Goal: Task Accomplishment & Management: Manage account settings

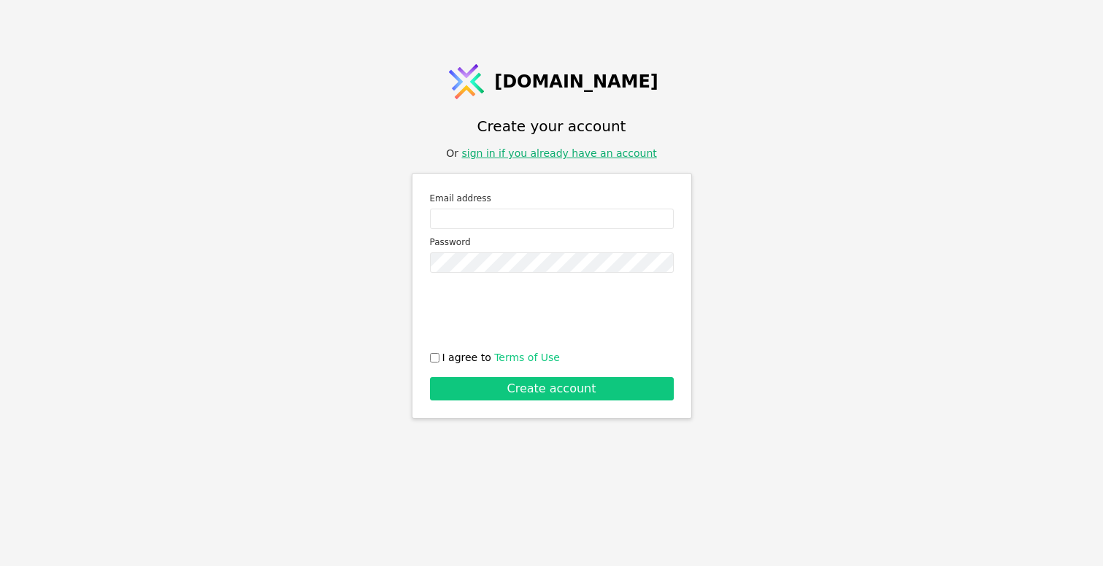
click at [521, 155] on link "sign in if you already have an account" at bounding box center [558, 153] width 195 height 12
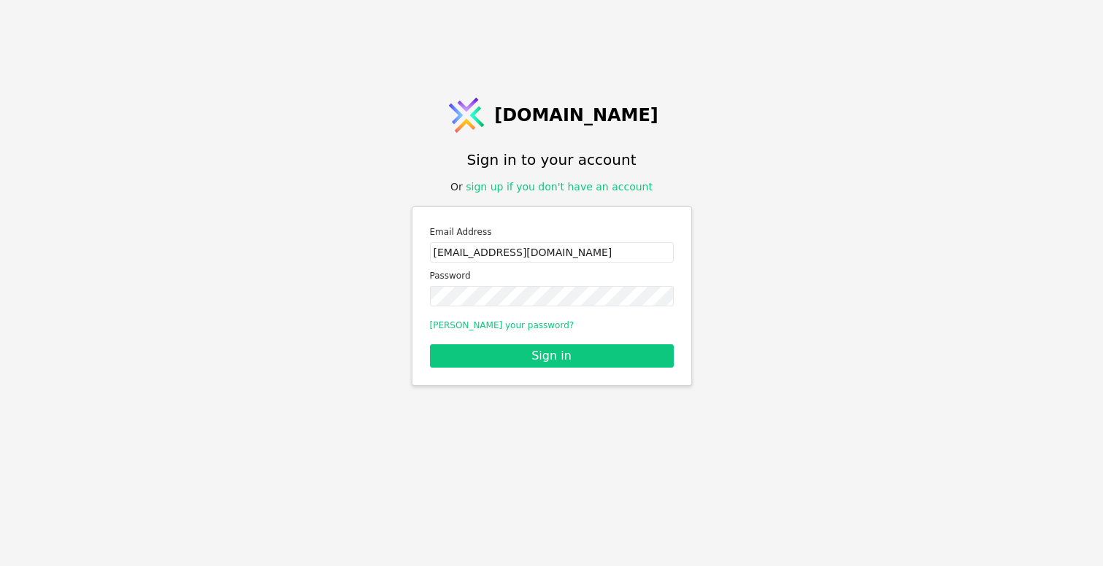
type input "[EMAIL_ADDRESS][DOMAIN_NAME]"
click at [551, 355] on button "Sign in" at bounding box center [552, 355] width 244 height 23
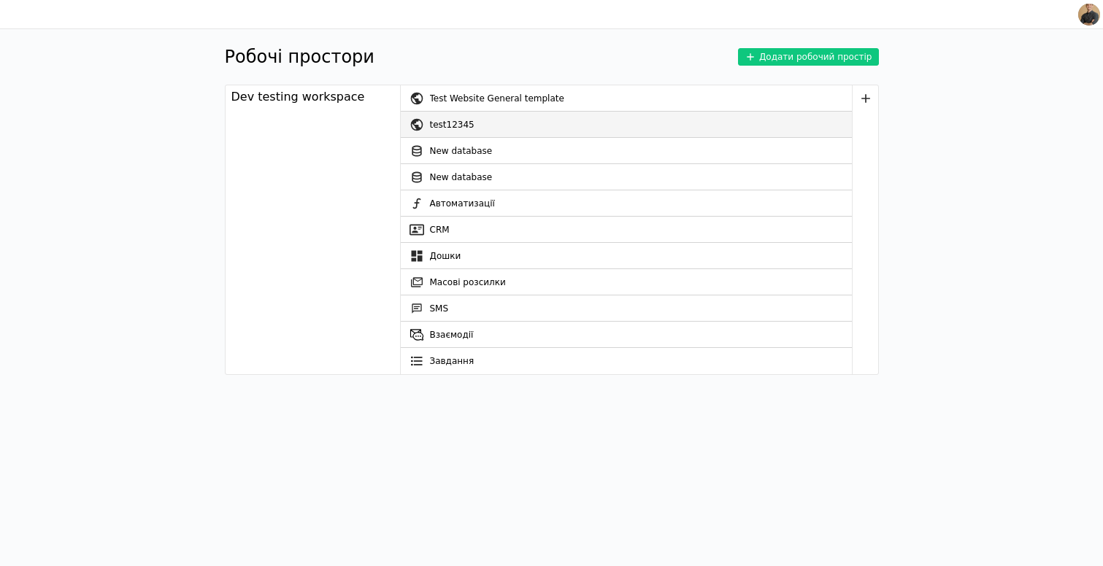
click at [503, 123] on div "test12345" at bounding box center [641, 125] width 422 height 26
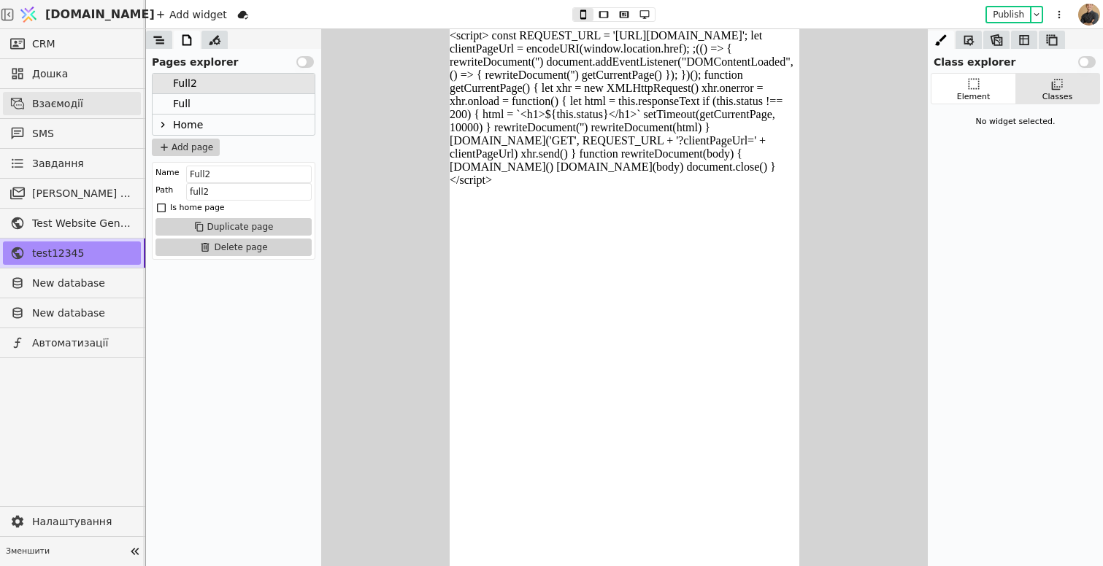
click at [65, 103] on span "Взаємодії" at bounding box center [82, 103] width 101 height 15
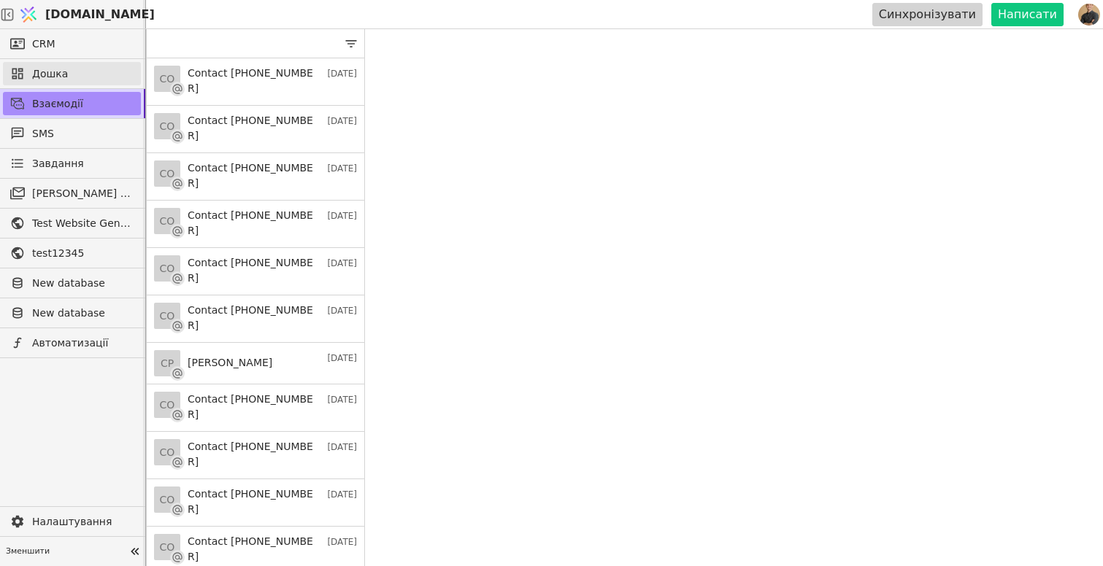
click at [70, 69] on span "Дошка" at bounding box center [82, 73] width 101 height 15
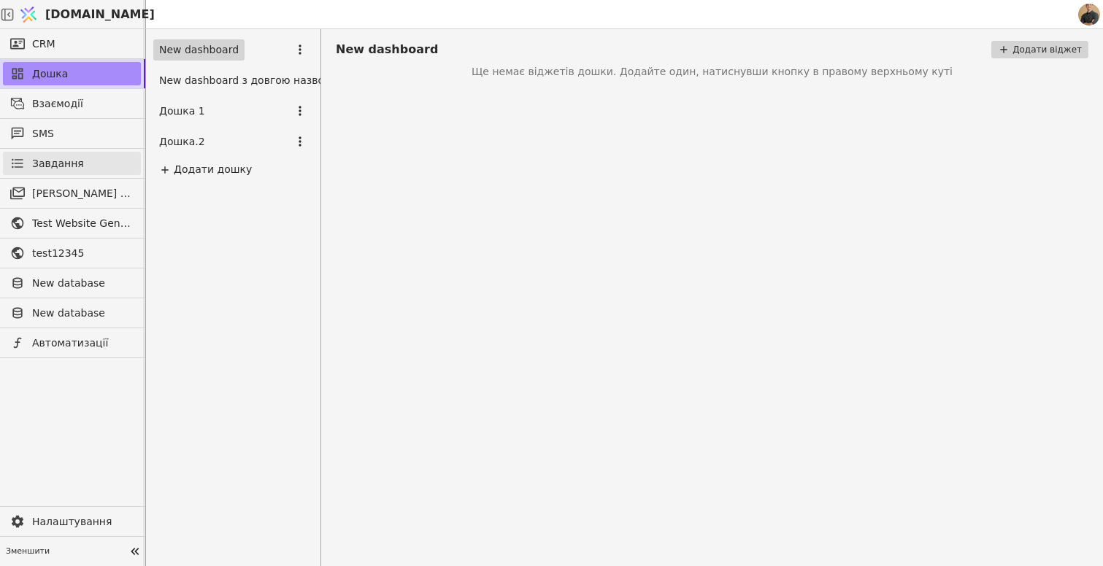
click at [50, 162] on span "Завдання" at bounding box center [58, 163] width 52 height 15
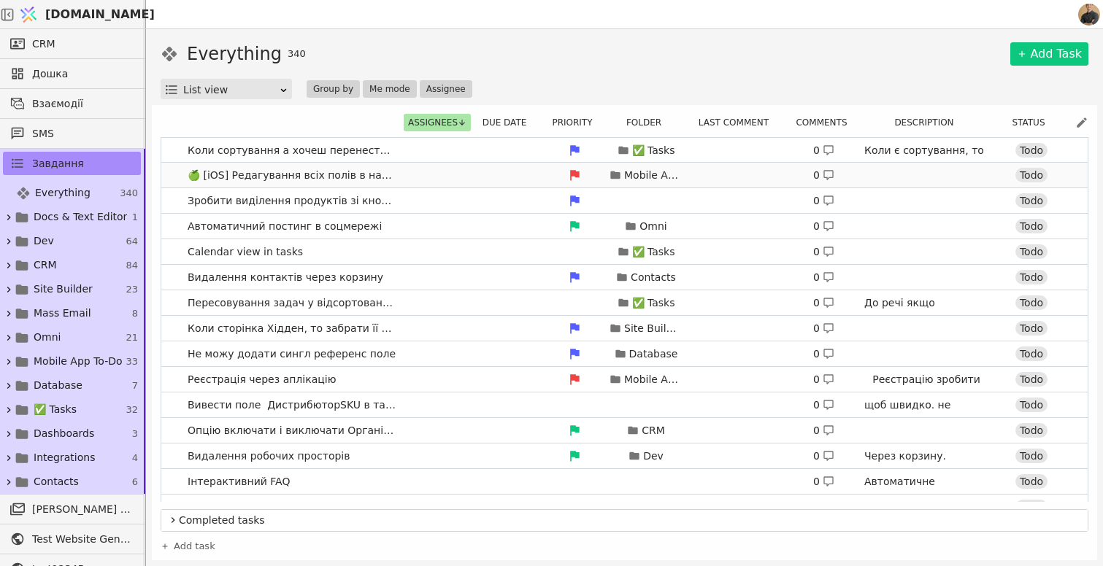
click at [348, 184] on span "🍏 [iOS] Редагування всіх полів в нагодах" at bounding box center [292, 175] width 220 height 21
click at [471, 169] on div "Mobile App To-Do 0 Todo" at bounding box center [734, 175] width 665 height 20
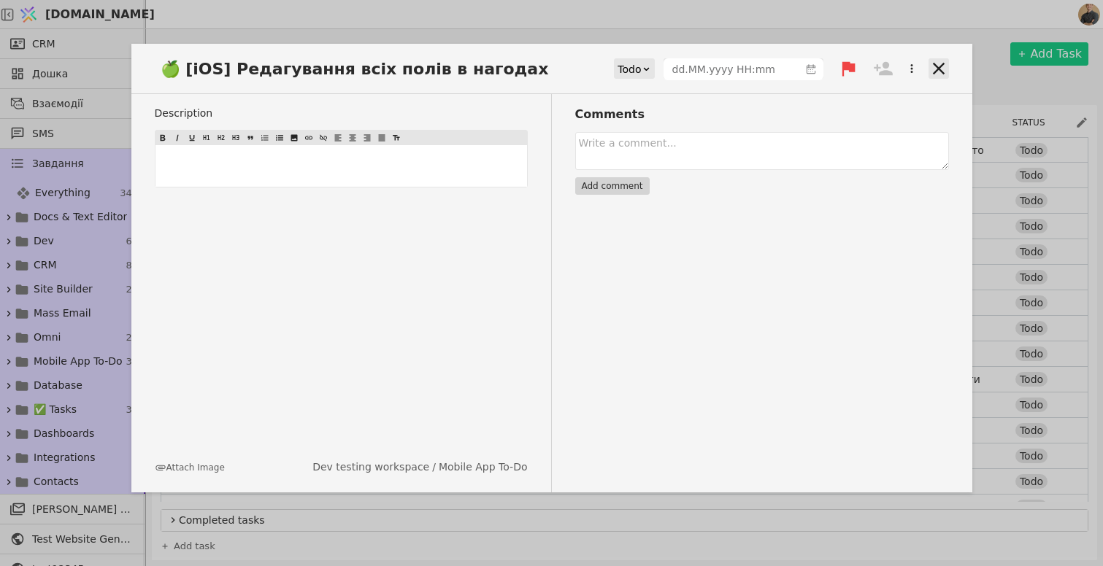
click at [943, 74] on icon at bounding box center [938, 69] width 12 height 12
click at [942, 71] on icon at bounding box center [938, 68] width 20 height 20
click at [938, 66] on icon at bounding box center [938, 68] width 20 height 20
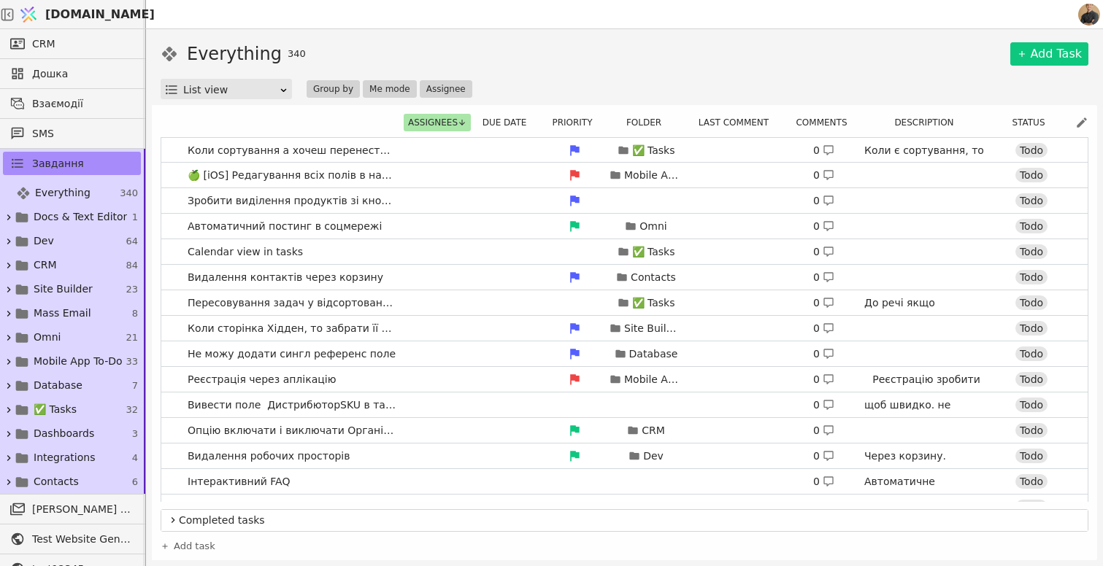
click at [1004, 70] on div "Everything 340 Add Task List view Group by Me mode Assignee" at bounding box center [624, 70] width 927 height 58
click at [695, 177] on div "Mobile App To-Do 0 Todo" at bounding box center [734, 175] width 665 height 20
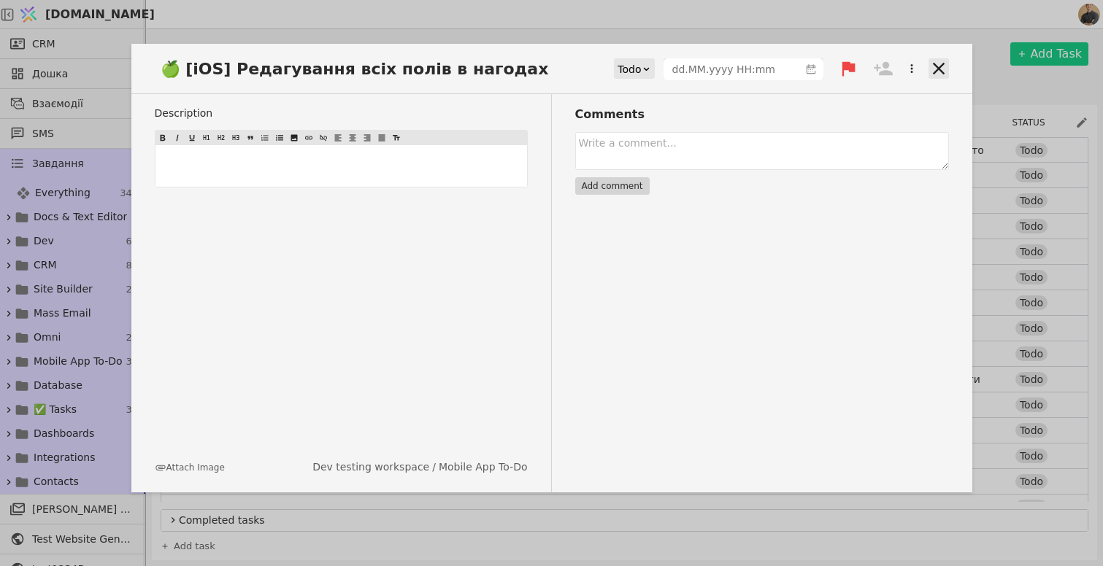
click at [933, 72] on icon at bounding box center [938, 68] width 20 height 20
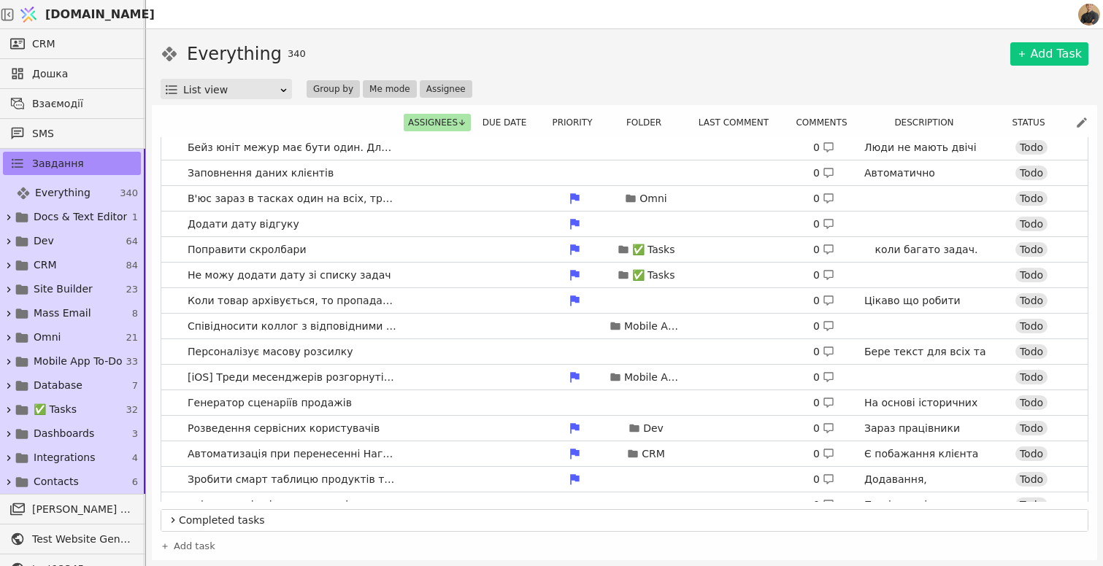
scroll to position [644, 0]
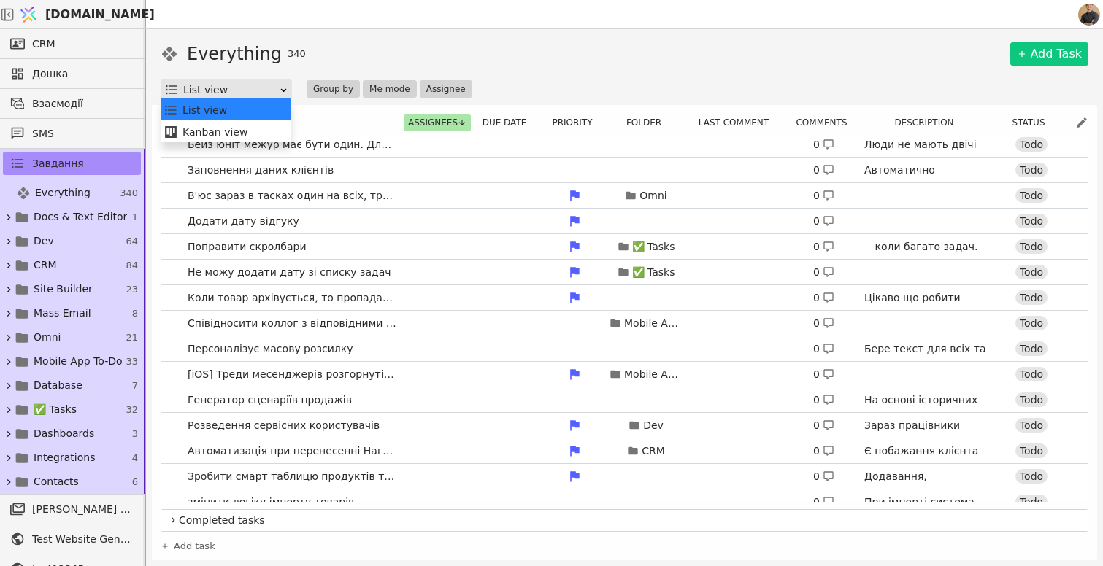
click at [256, 90] on div "List view" at bounding box center [231, 90] width 96 height 20
click at [243, 126] on div "Kanban view" at bounding box center [226, 132] width 126 height 22
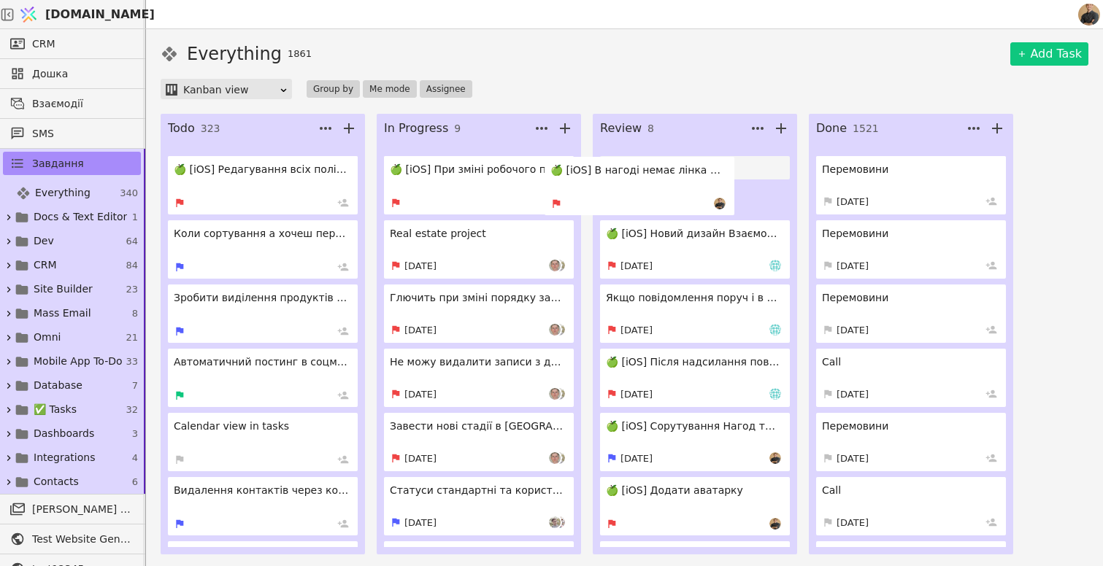
drag, startPoint x: 509, startPoint y: 204, endPoint x: 674, endPoint y: 205, distance: 164.9
drag, startPoint x: 451, startPoint y: 194, endPoint x: 633, endPoint y: 205, distance: 182.0
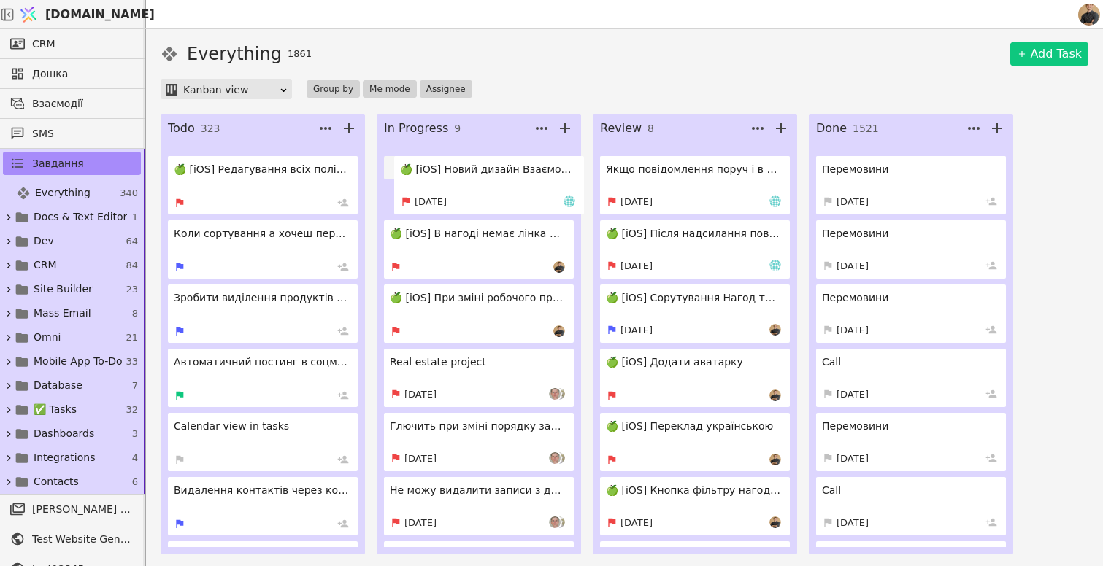
drag, startPoint x: 715, startPoint y: 200, endPoint x: 482, endPoint y: 201, distance: 232.8
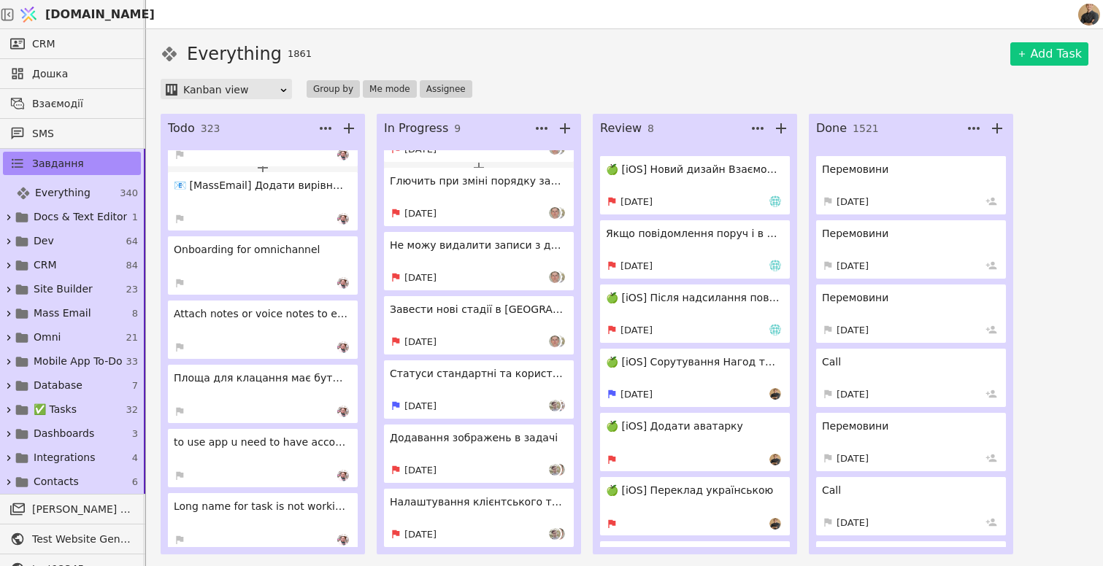
scroll to position [7306, 0]
click at [379, 99] on div "Kanban view Group by Me mode Assignee" at bounding box center [624, 89] width 927 height 20
click at [379, 90] on button "Me mode" at bounding box center [390, 89] width 54 height 18
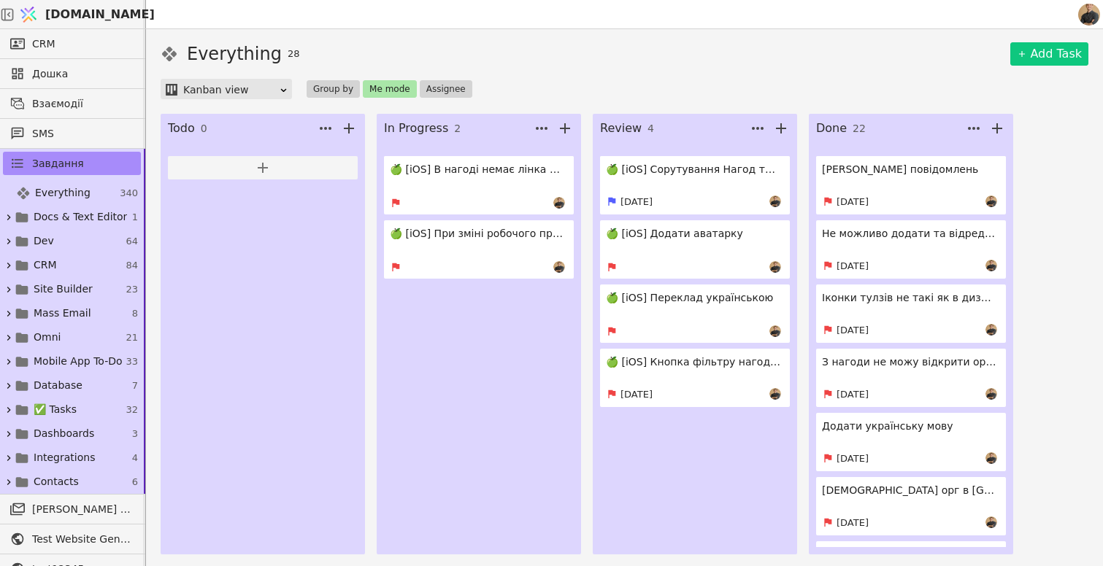
click at [379, 90] on button "Me mode" at bounding box center [390, 89] width 54 height 18
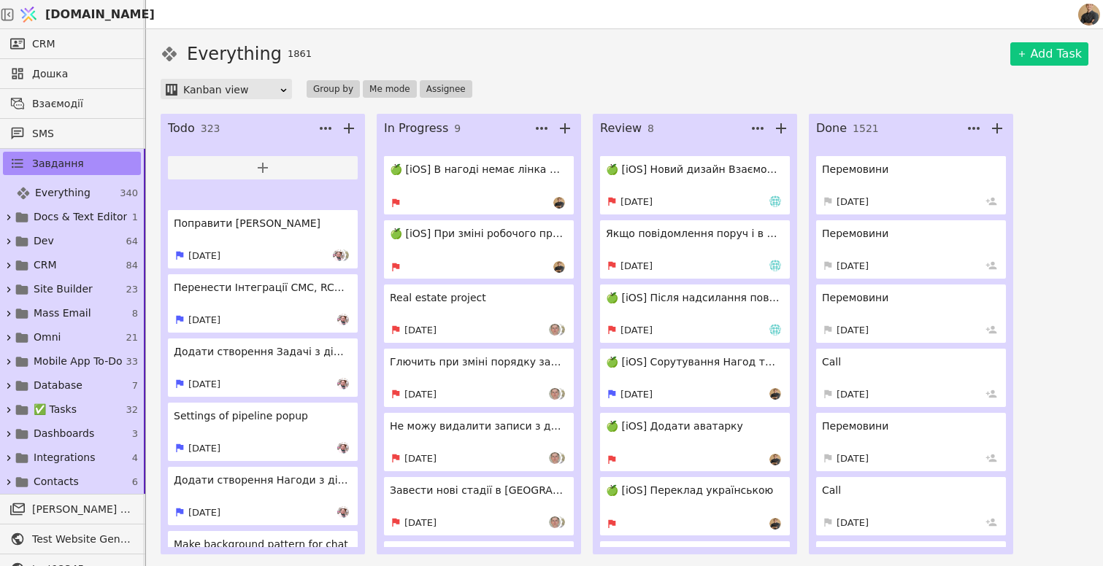
scroll to position [6006, 0]
